Goal: Task Accomplishment & Management: Complete application form

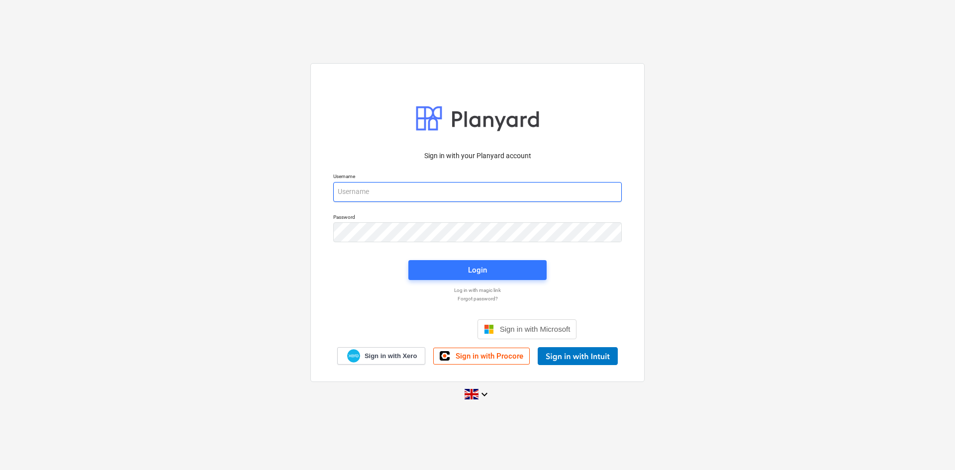
click at [517, 196] on input "email" at bounding box center [477, 192] width 288 height 20
type input "[PERSON_NAME][EMAIL_ADDRESS][PERSON_NAME][DOMAIN_NAME]"
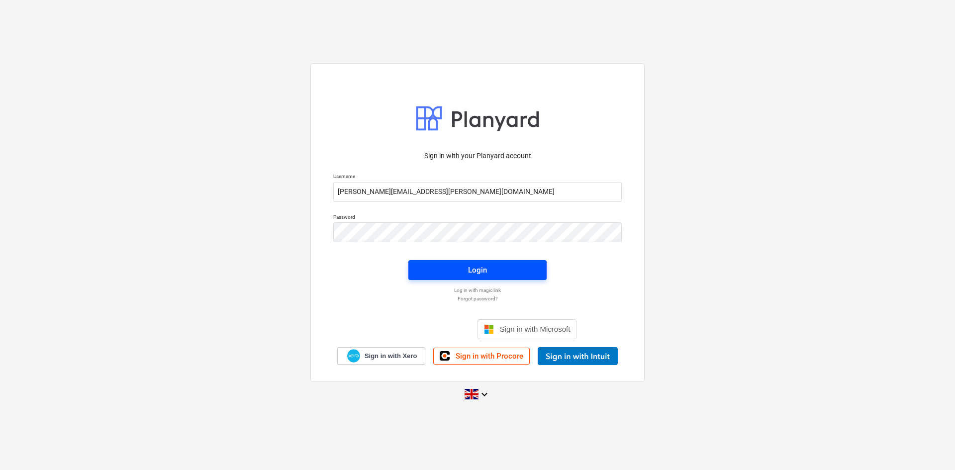
click at [466, 263] on span "Login" at bounding box center [477, 269] width 114 height 13
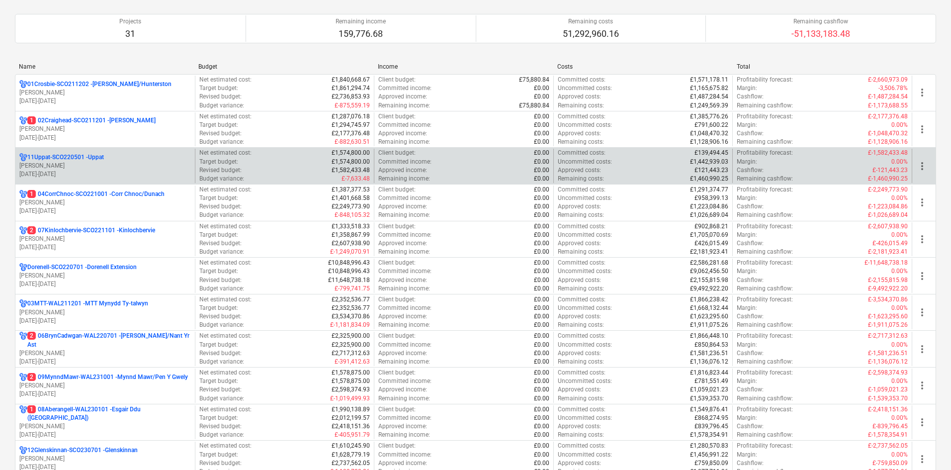
scroll to position [99, 0]
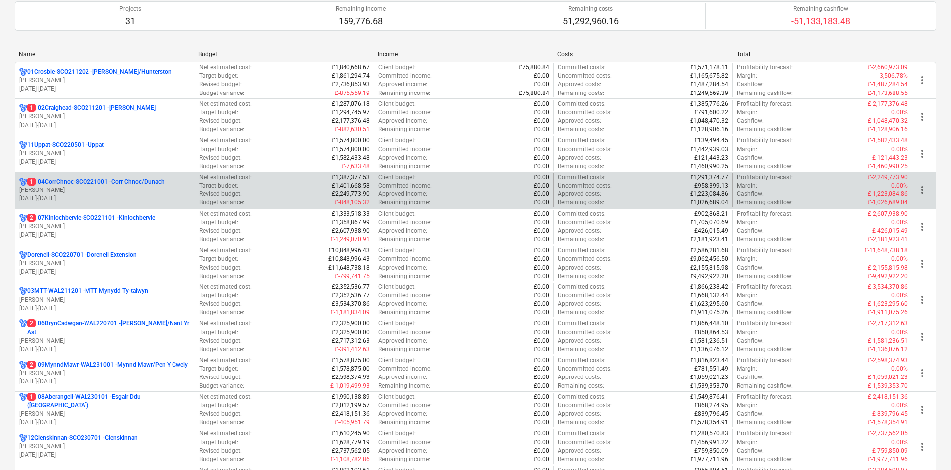
click at [90, 193] on p "[PERSON_NAME]" at bounding box center [105, 190] width 172 height 8
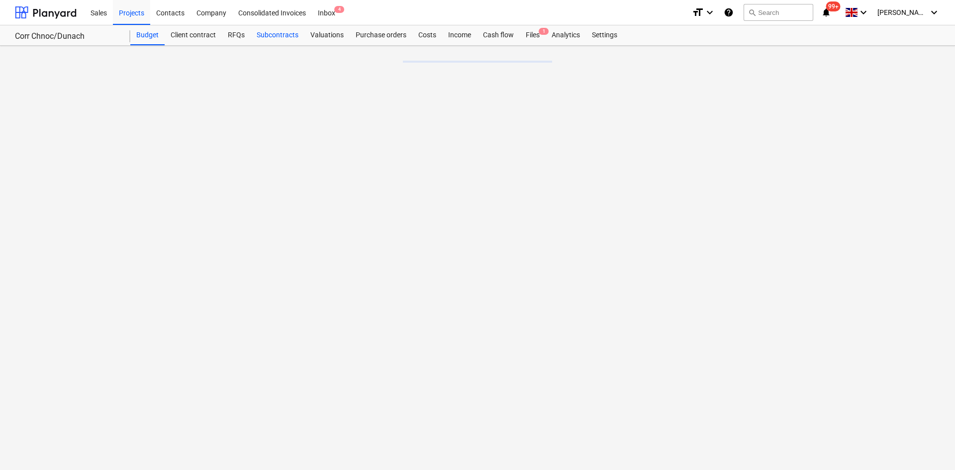
click at [302, 34] on div "Subcontracts" at bounding box center [278, 35] width 54 height 20
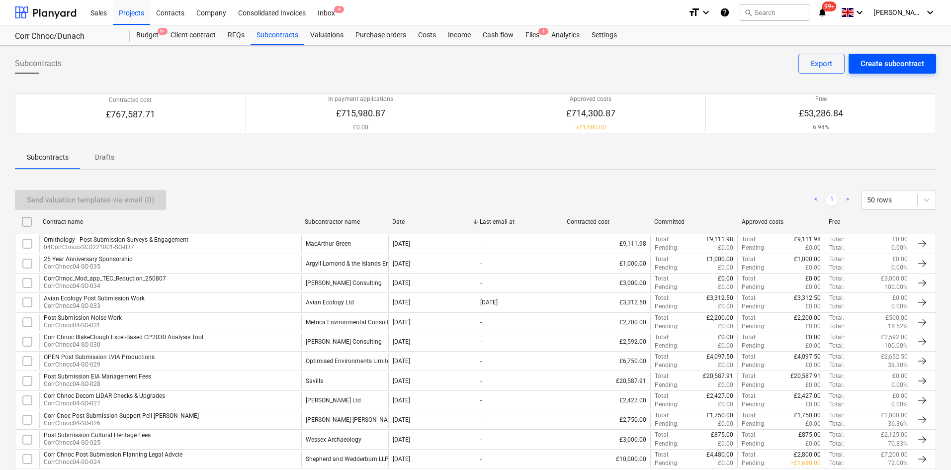
click at [873, 63] on div "Create subcontract" at bounding box center [893, 63] width 64 height 13
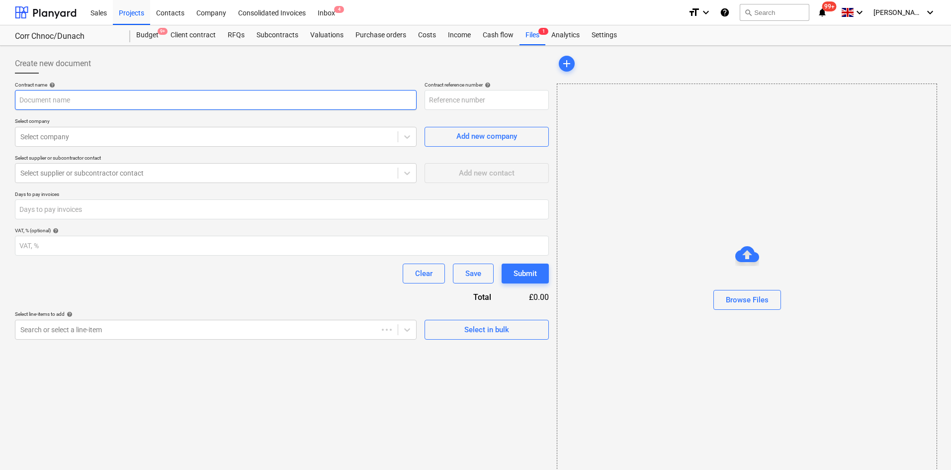
click at [158, 94] on input "text" at bounding box center [216, 100] width 402 height 20
type input "04CorrChnoc-SCO221001-SO-038"
type input "Kilbride Legal Prin"
click at [135, 17] on div "Projects" at bounding box center [131, 12] width 37 height 25
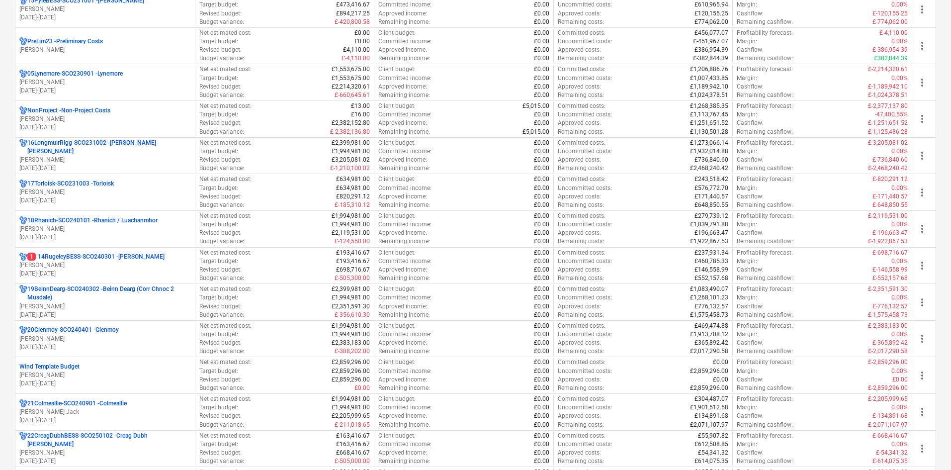
scroll to position [696, 0]
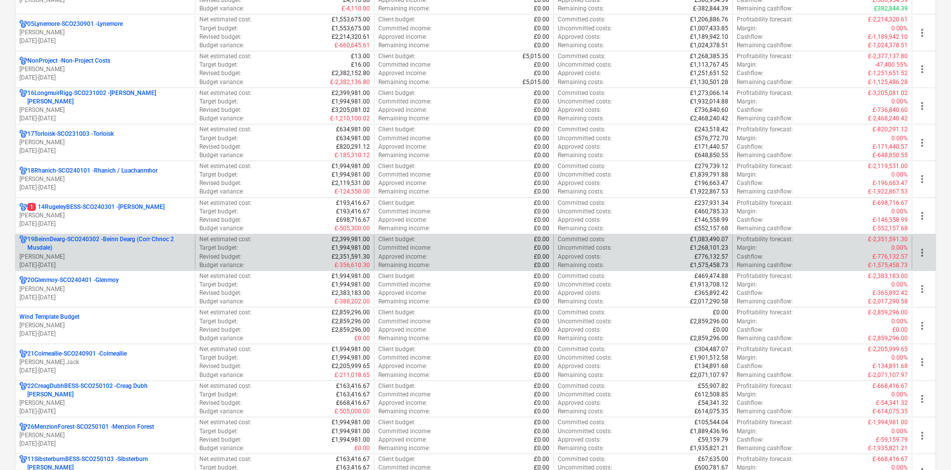
click at [136, 239] on p "19BeinnDearg-SCO240302 - Beinn Dearg (Corr Chnoc 2 Musdale)" at bounding box center [109, 243] width 164 height 17
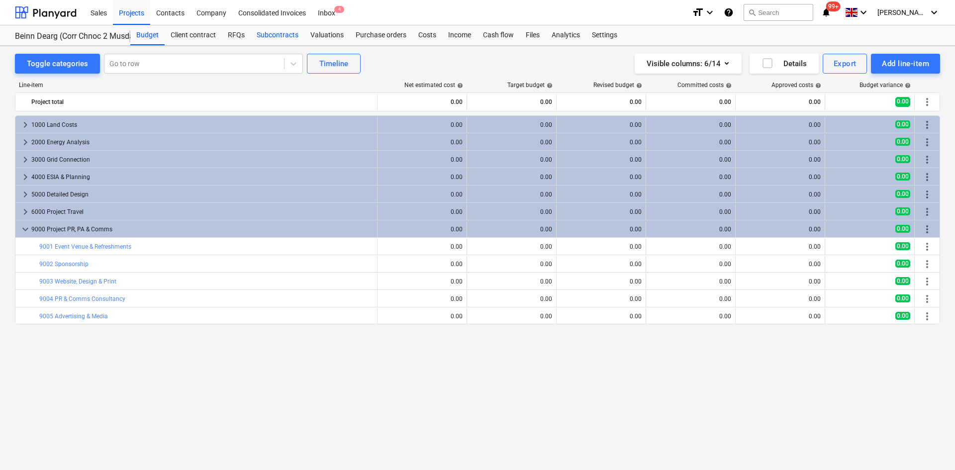
click at [294, 33] on div "Subcontracts" at bounding box center [278, 35] width 54 height 20
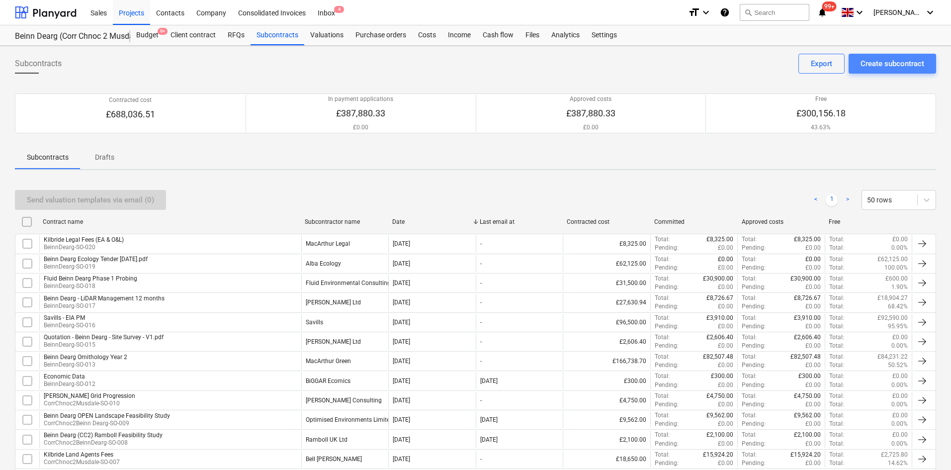
click at [894, 69] on div "Create subcontract" at bounding box center [893, 63] width 64 height 13
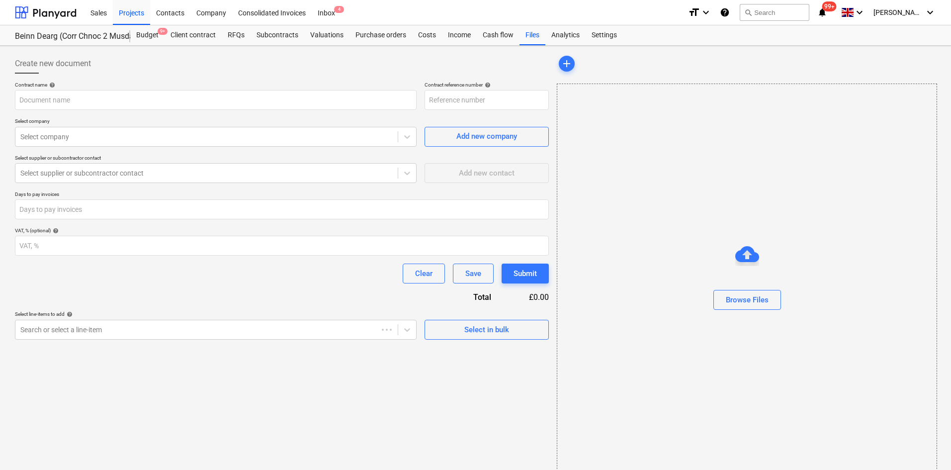
type input "19BeinnDearg-SCO240302-SO-021"
click at [262, 106] on input "text" at bounding box center [216, 100] width 402 height 20
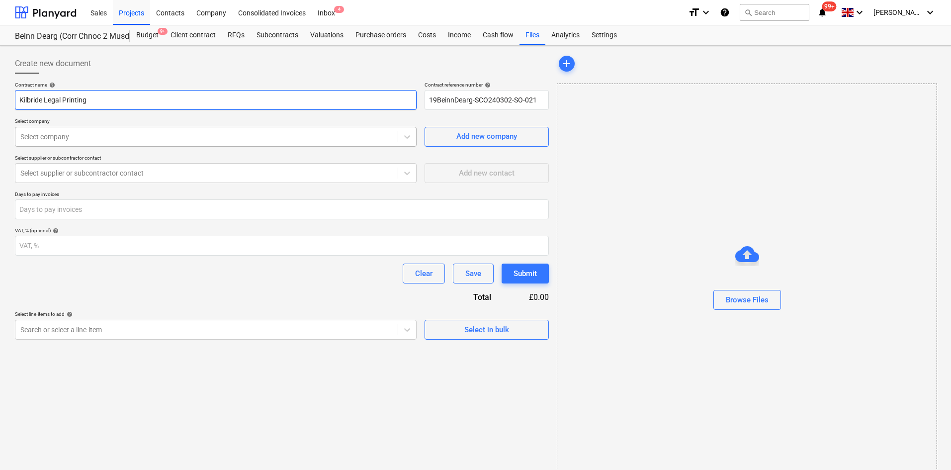
type input "Kilbride Legal Printing"
click at [268, 142] on div at bounding box center [206, 137] width 372 height 10
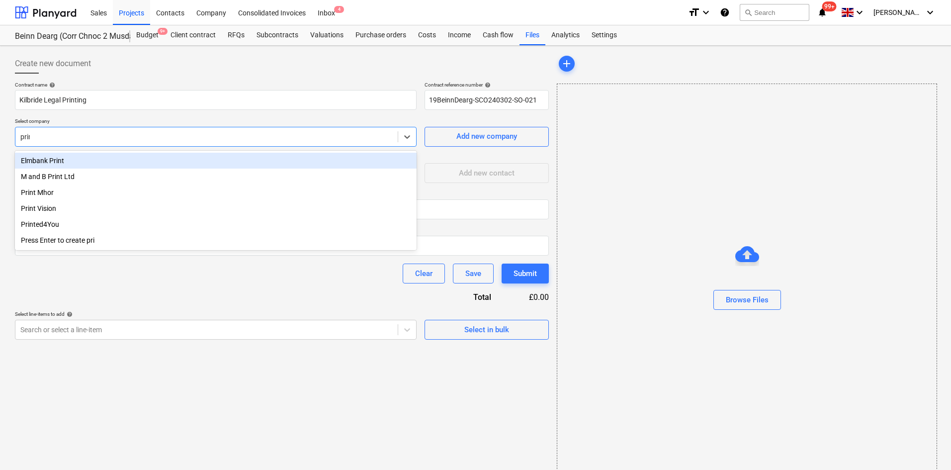
type input "print"
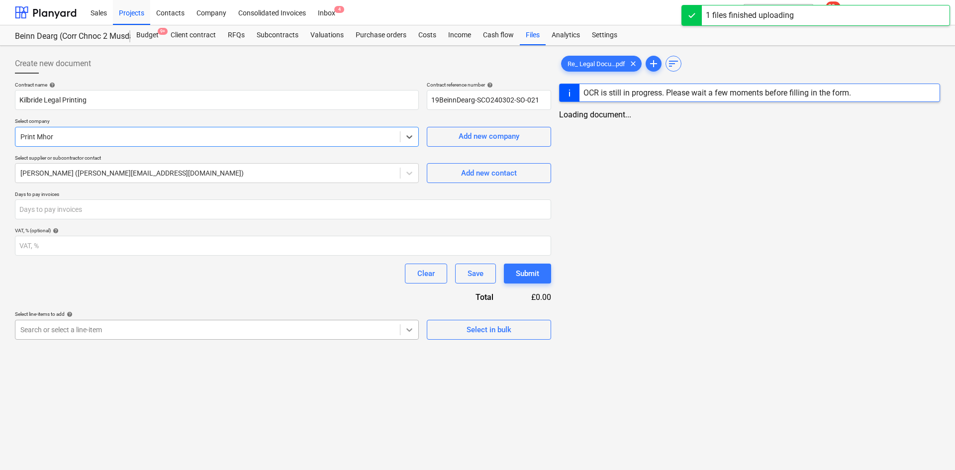
click at [402, 333] on div at bounding box center [409, 330] width 18 height 18
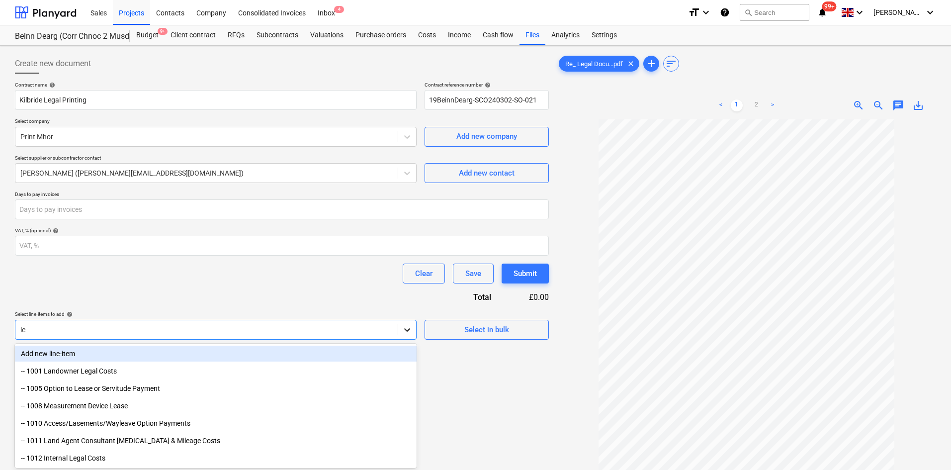
type input "l"
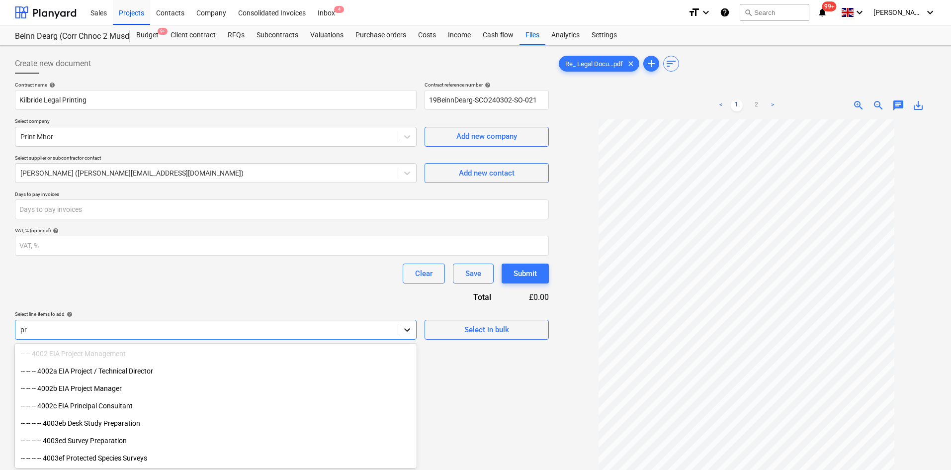
type input "p"
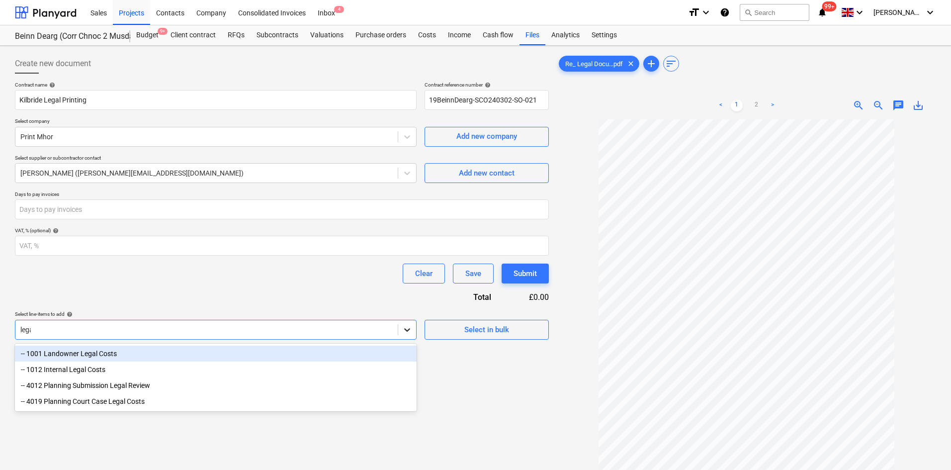
type input "legal"
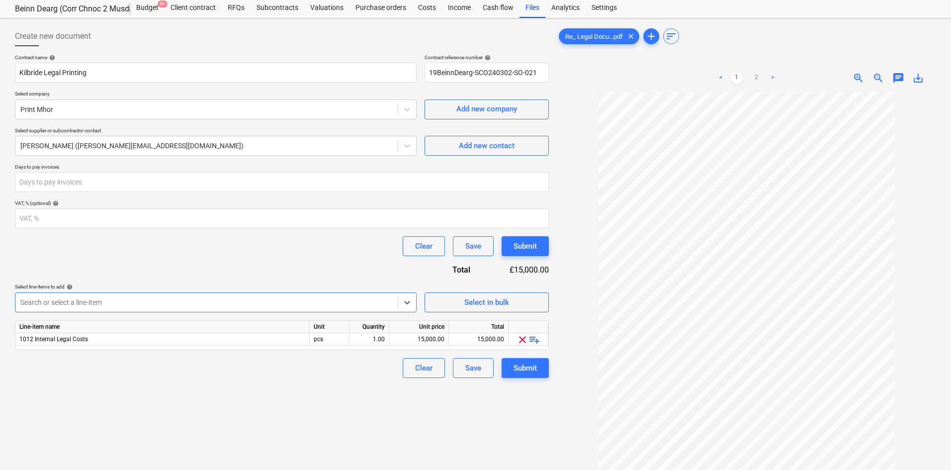
scroll to position [99, 0]
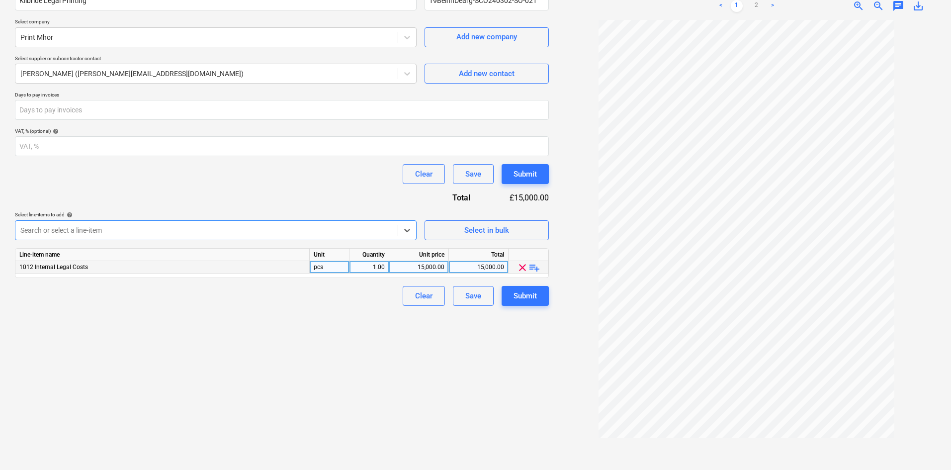
click at [533, 265] on span "playlist_add" at bounding box center [534, 268] width 12 height 12
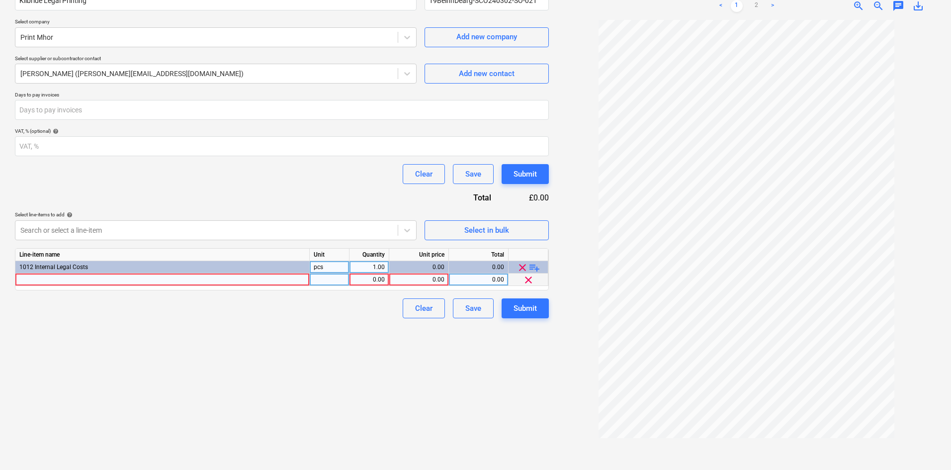
click at [161, 279] on div at bounding box center [162, 279] width 294 height 12
type input "Legal plans document printing"
click at [374, 278] on div "0.00" at bounding box center [368, 279] width 31 height 12
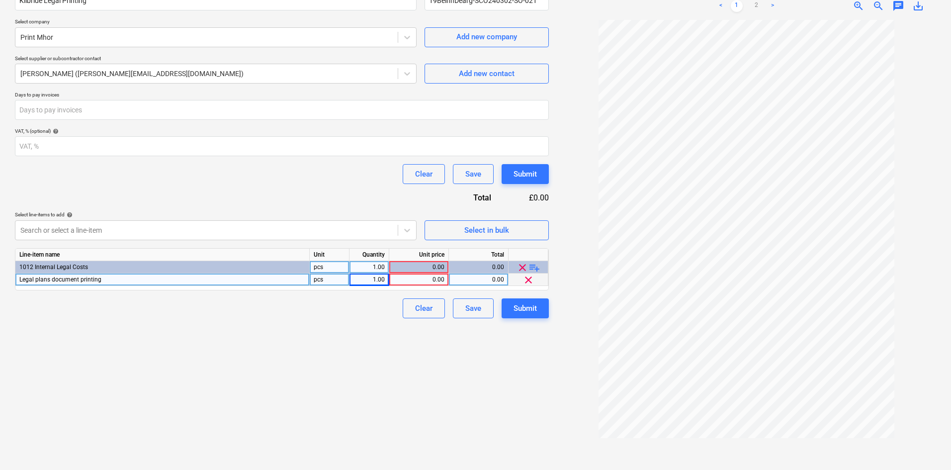
click at [445, 275] on div "0.00" at bounding box center [419, 279] width 60 height 12
type input "7"
click at [348, 192] on div "Contract name help Kilbride Legal Printing Contract reference number help 19Bei…" at bounding box center [282, 150] width 534 height 336
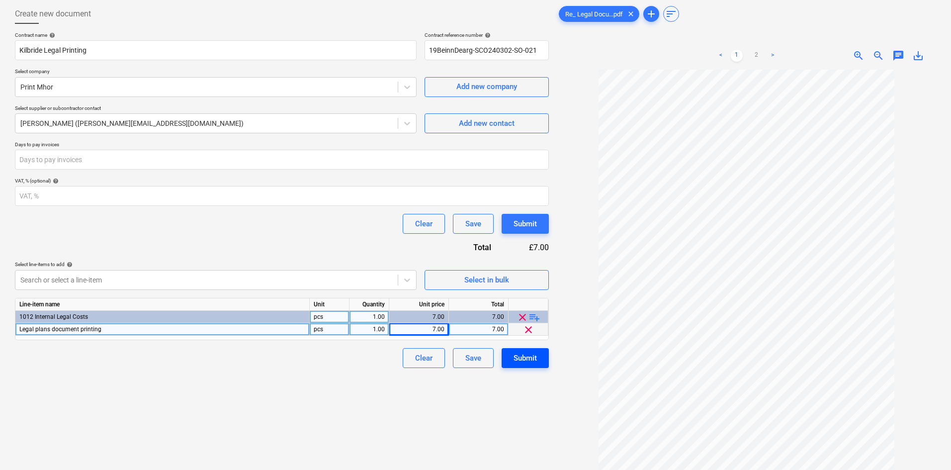
click at [525, 357] on div "Submit" at bounding box center [525, 357] width 23 height 13
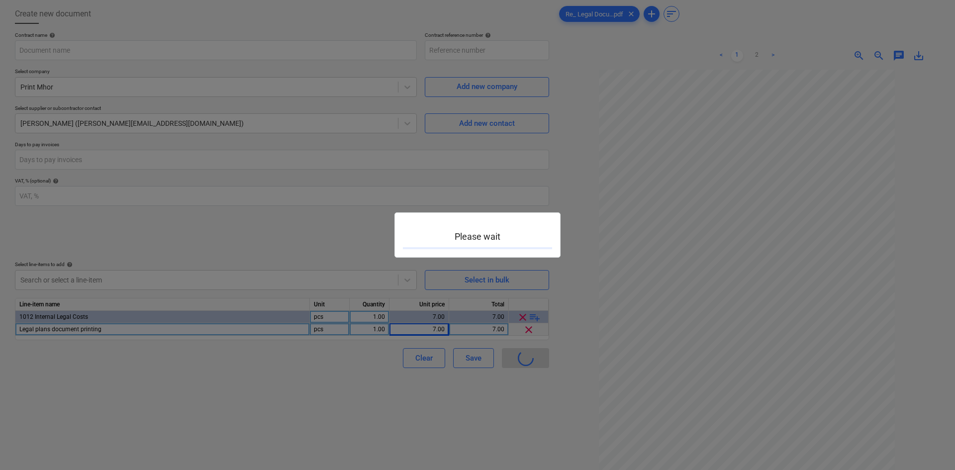
type input "19BeinnDearg-SCO240302-SO-021"
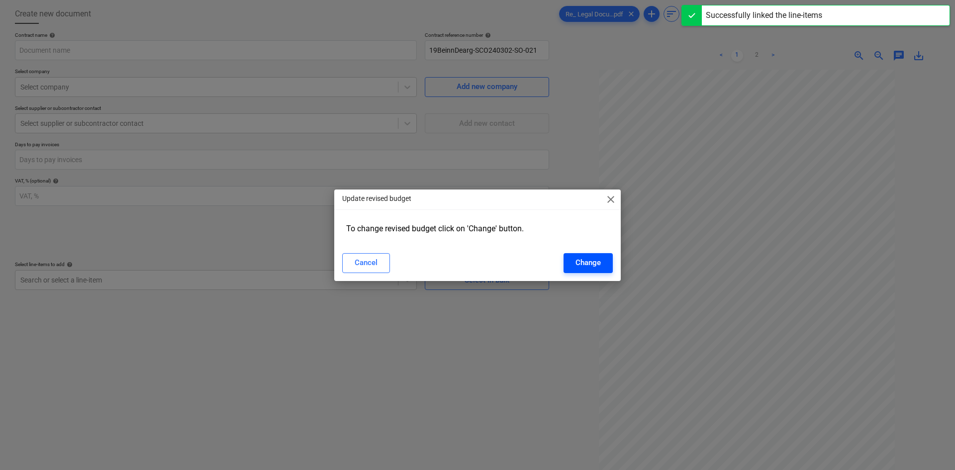
click at [574, 261] on button "Change" at bounding box center [587, 263] width 49 height 20
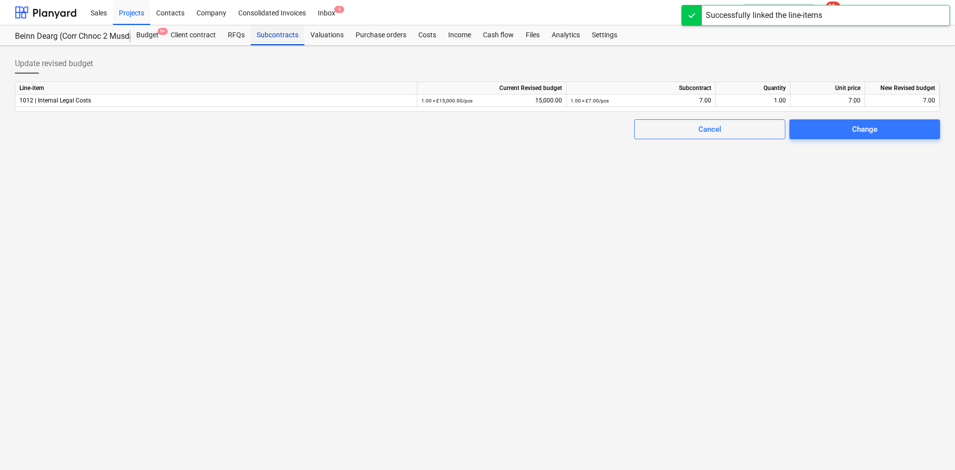
click at [286, 36] on div "Subcontracts" at bounding box center [278, 35] width 54 height 20
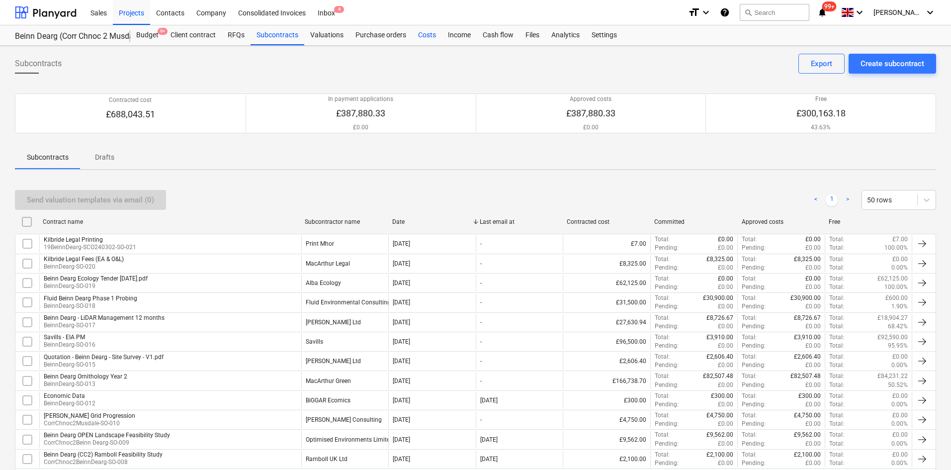
click at [425, 32] on div "Costs" at bounding box center [427, 35] width 30 height 20
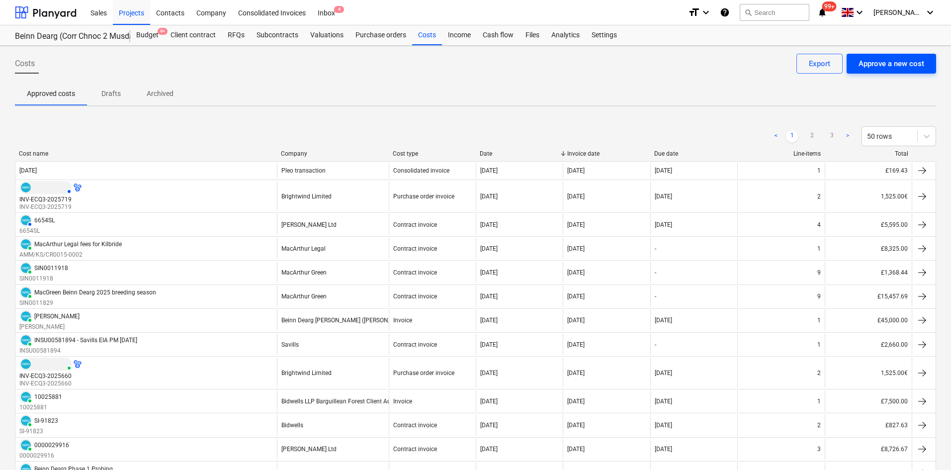
click at [903, 69] on div "Approve a new cost" at bounding box center [892, 63] width 66 height 13
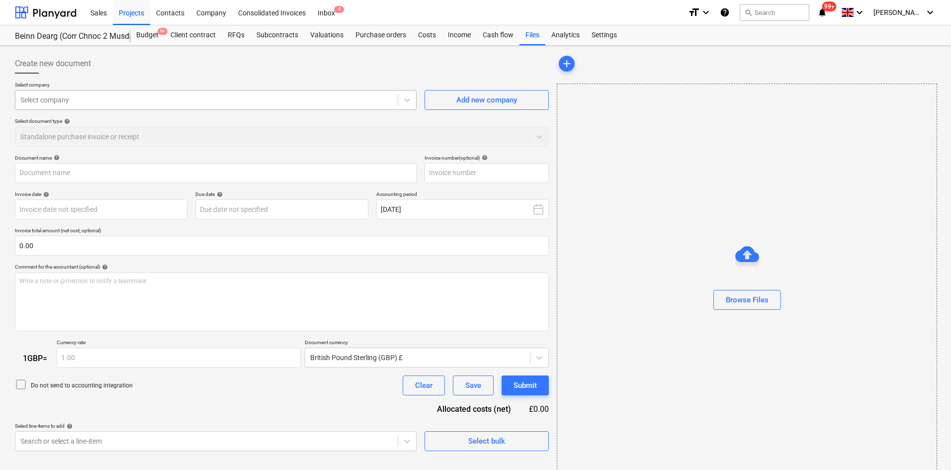
click at [243, 95] on div at bounding box center [206, 100] width 372 height 10
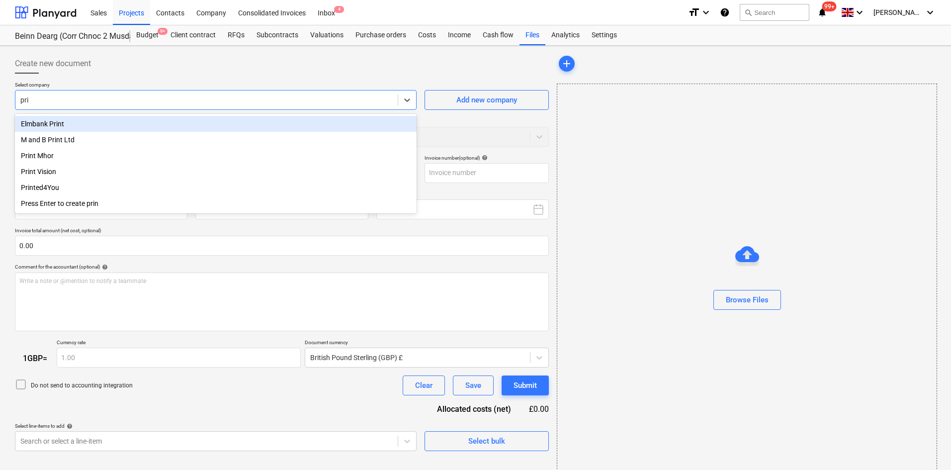
type input "prin"
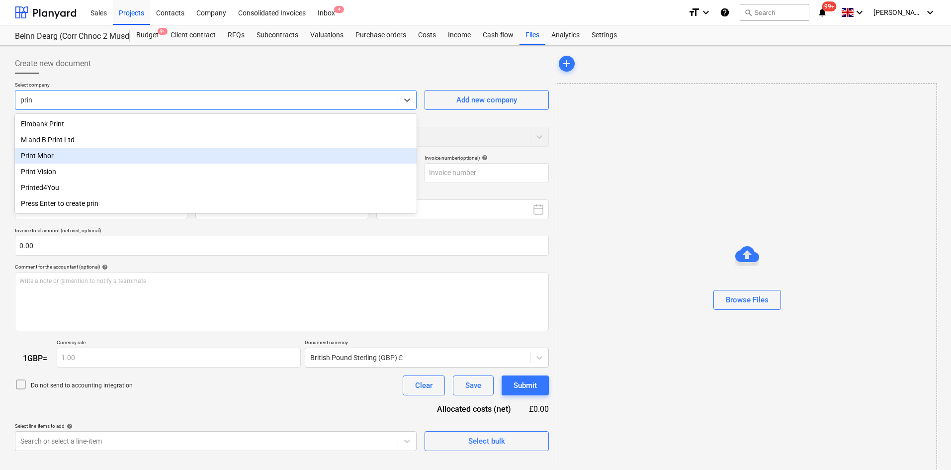
click at [30, 159] on div "Print Mhor" at bounding box center [216, 156] width 402 height 16
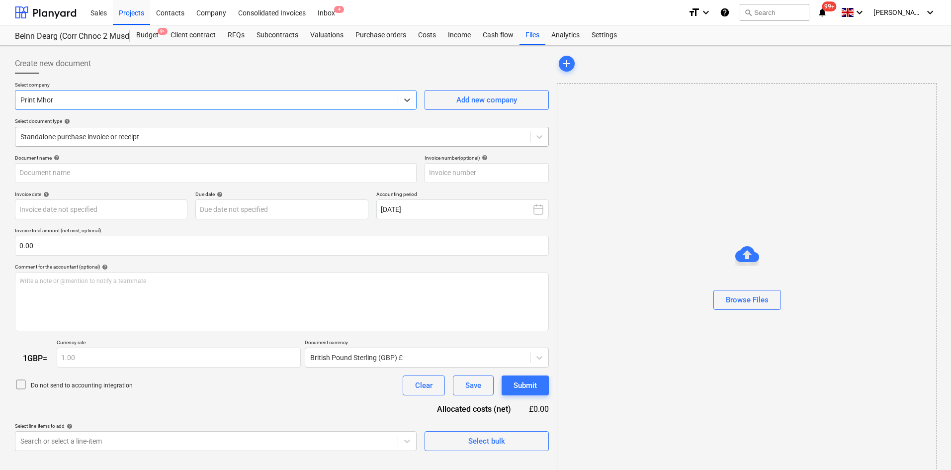
click at [155, 140] on div at bounding box center [272, 137] width 505 height 10
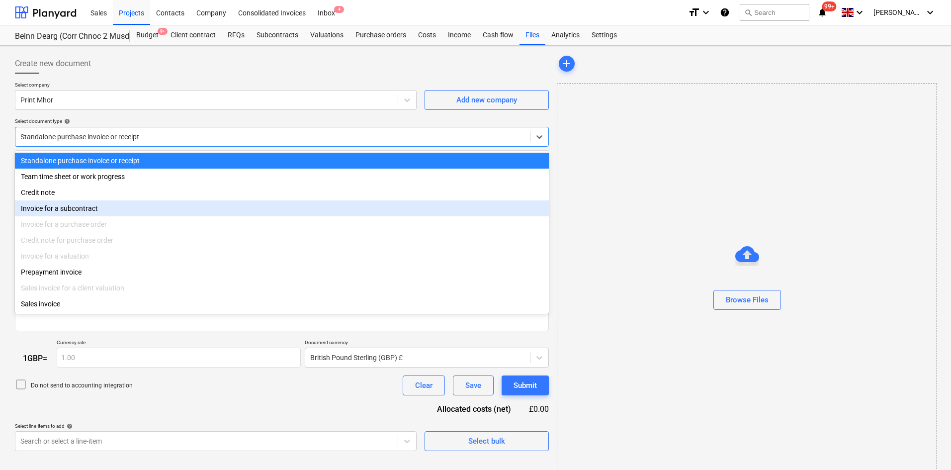
click at [124, 216] on div "Invoice for a subcontract" at bounding box center [282, 208] width 534 height 16
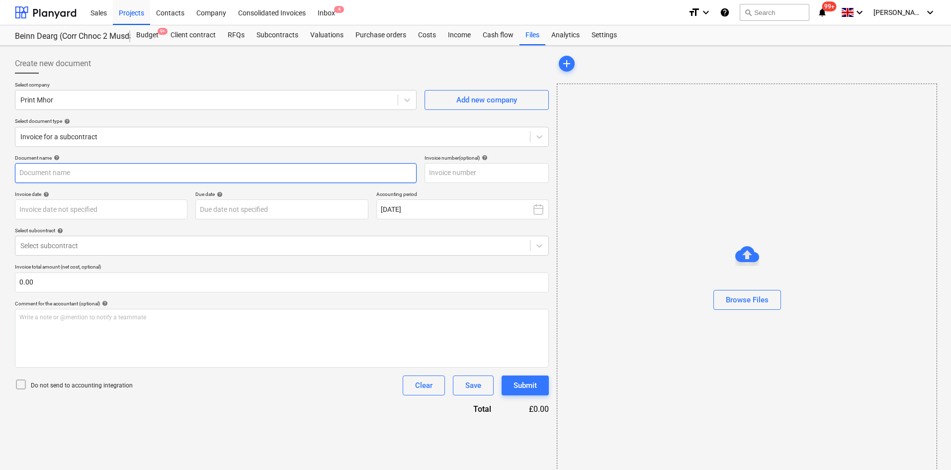
click at [74, 180] on input "text" at bounding box center [216, 173] width 402 height 20
type input "Kilbride Legal Plan Printing"
click at [96, 209] on body "Sales Projects Contacts Company Consolidated Invoices Inbox 4 format_size keybo…" at bounding box center [475, 235] width 951 height 470
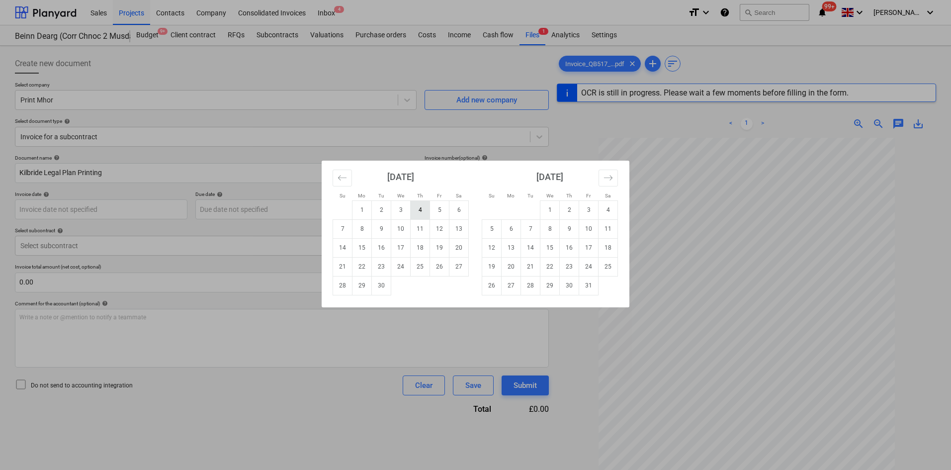
click at [414, 214] on td "4" at bounding box center [420, 209] width 19 height 19
type input "[DATE]"
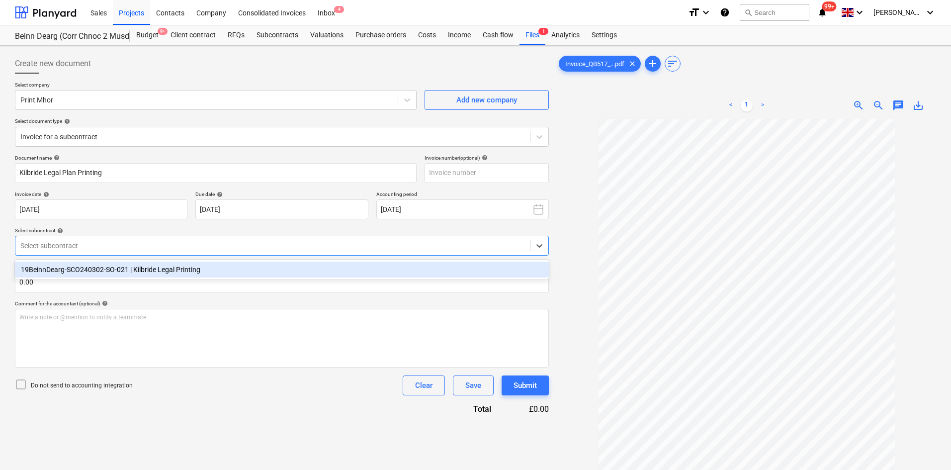
click at [120, 242] on div at bounding box center [272, 246] width 505 height 10
click at [124, 268] on div "19BeinnDearg-SCO240302-SO-021 | Kilbride Legal Printing" at bounding box center [282, 270] width 534 height 16
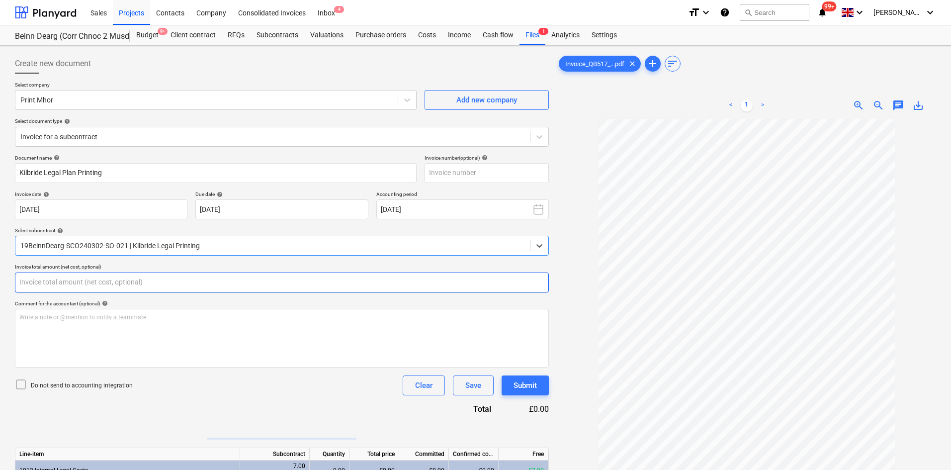
click at [94, 279] on input "text" at bounding box center [282, 282] width 534 height 20
type input "7.00"
click at [208, 385] on div "Do not send to accounting integration Clear Save Submit" at bounding box center [282, 385] width 534 height 20
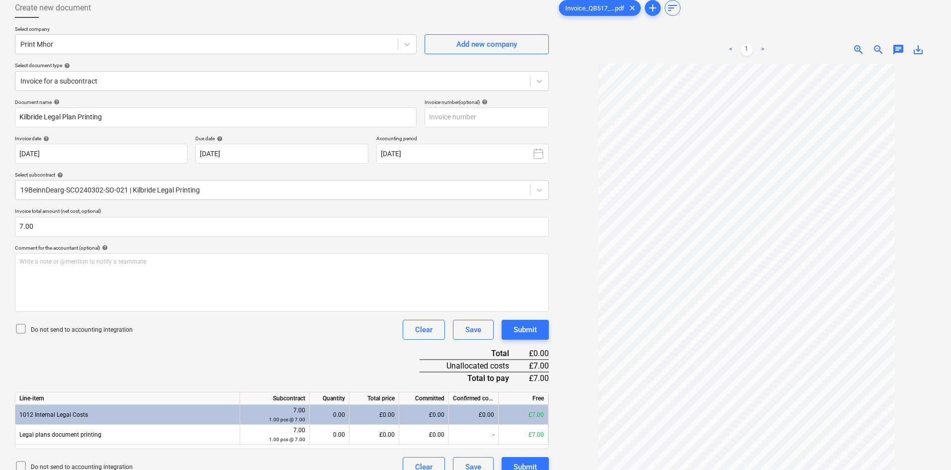
scroll to position [99, 0]
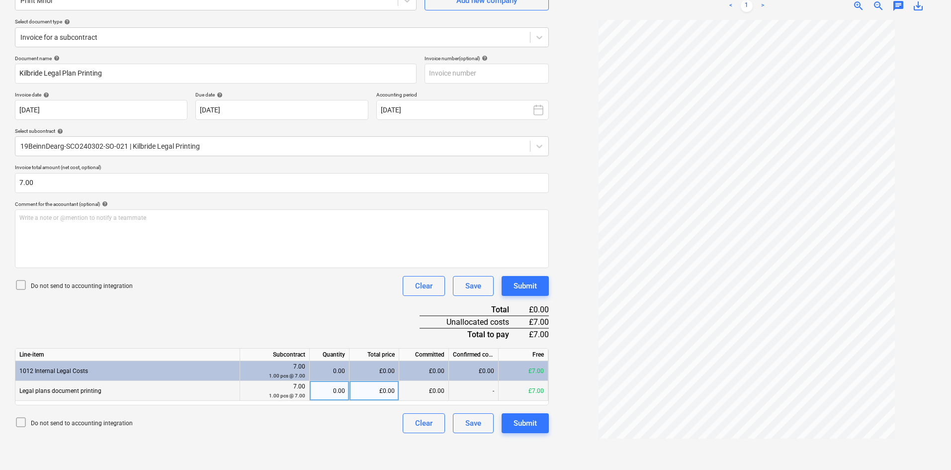
click at [324, 391] on div "0.00" at bounding box center [329, 391] width 31 height 20
type input "1"
click at [272, 314] on div "Document name help Kilbride Legal Plan Printing Invoice number (optional) help …" at bounding box center [282, 244] width 534 height 378
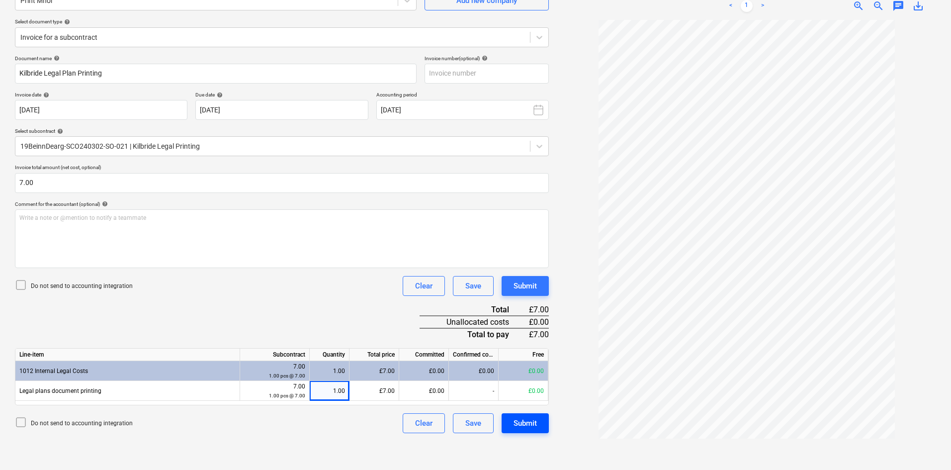
click at [514, 421] on div "Submit" at bounding box center [525, 423] width 23 height 13
